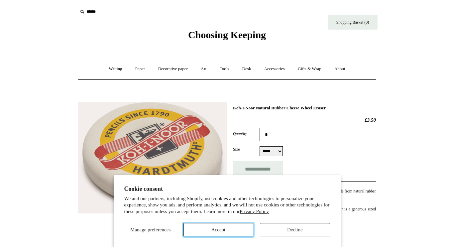
click at [220, 230] on button "Accept" at bounding box center [218, 229] width 70 height 13
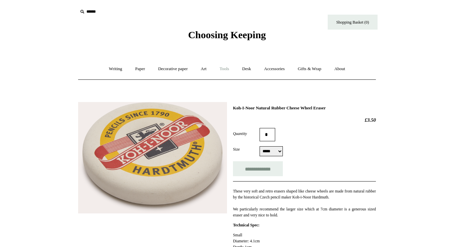
click at [225, 72] on link "Tools +" at bounding box center [225, 69] width 22 height 18
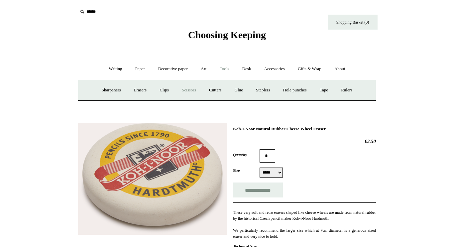
click at [193, 89] on link "Scissors" at bounding box center [189, 90] width 26 height 18
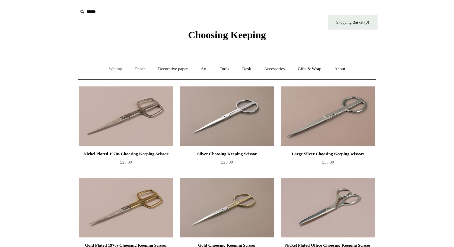
click at [117, 70] on link "Writing +" at bounding box center [115, 69] width 25 height 18
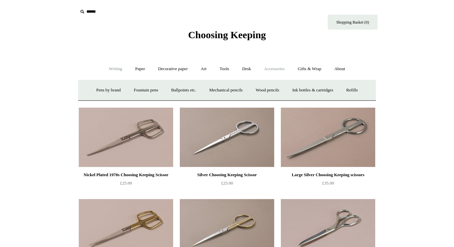
click at [279, 70] on link "Accessories +" at bounding box center [274, 69] width 33 height 18
click at [123, 90] on link "Personal Accessories +" at bounding box center [114, 90] width 48 height 18
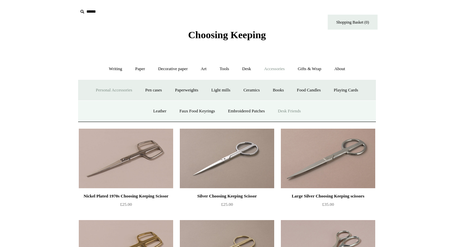
click at [297, 113] on link "Desk Friends" at bounding box center [289, 111] width 35 height 18
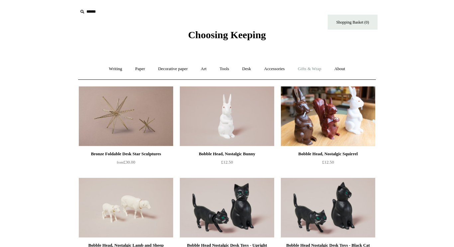
click at [311, 69] on link "Gifts & Wrap +" at bounding box center [310, 69] width 36 height 18
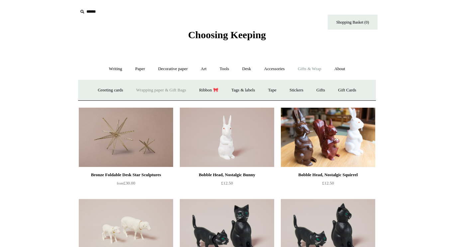
click at [152, 92] on link "Wrapping paper & Gift Bags" at bounding box center [161, 90] width 62 height 18
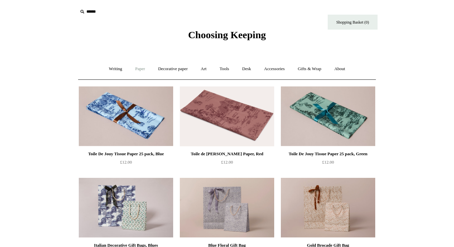
click at [143, 69] on link "Paper +" at bounding box center [140, 69] width 22 height 18
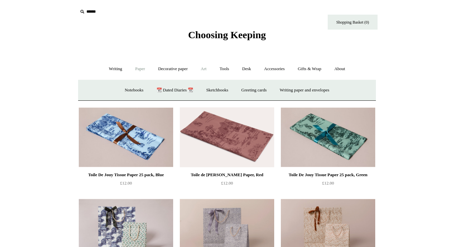
click at [207, 72] on link "Art +" at bounding box center [204, 69] width 18 height 18
